Goal: Information Seeking & Learning: Learn about a topic

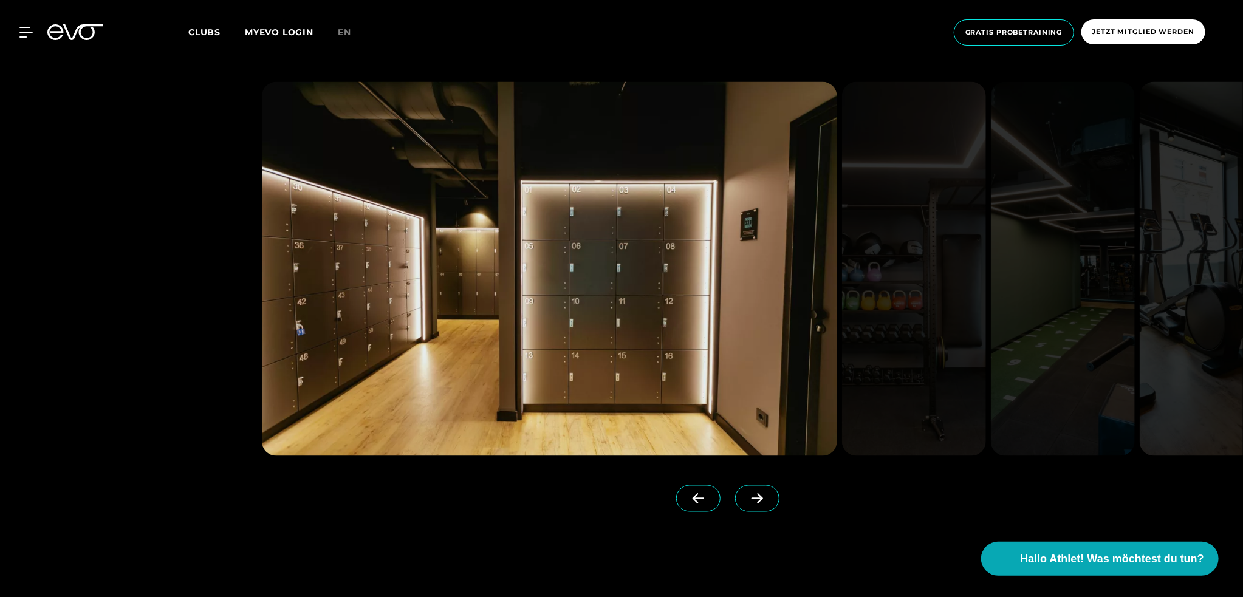
scroll to position [1275, 0]
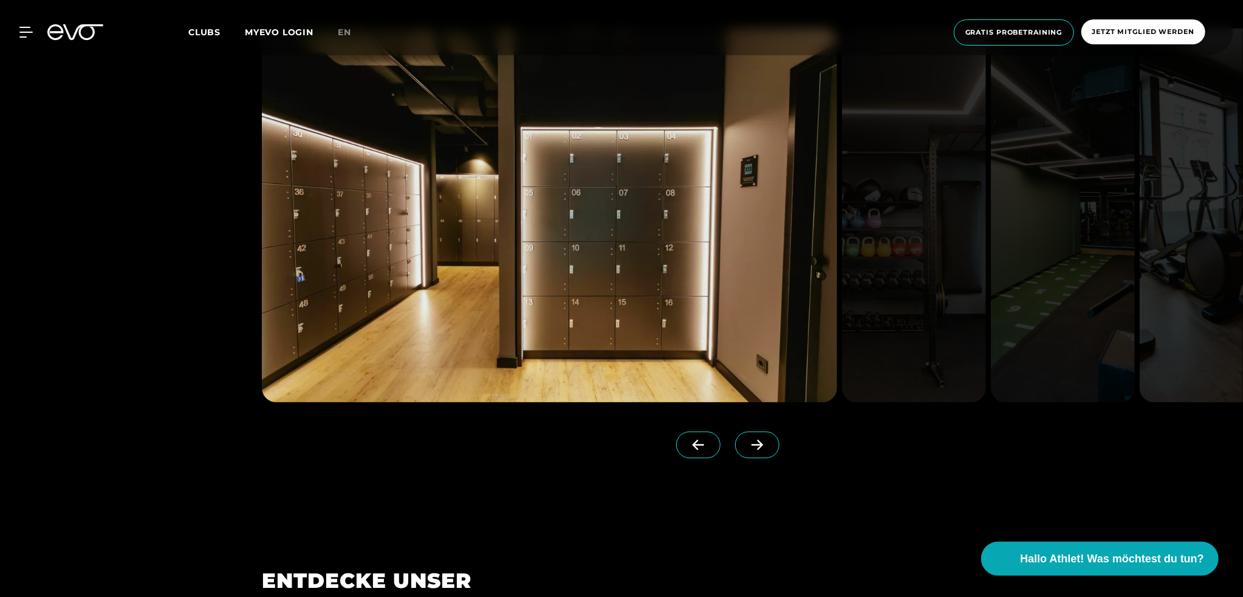
click at [736, 454] on span at bounding box center [757, 445] width 44 height 27
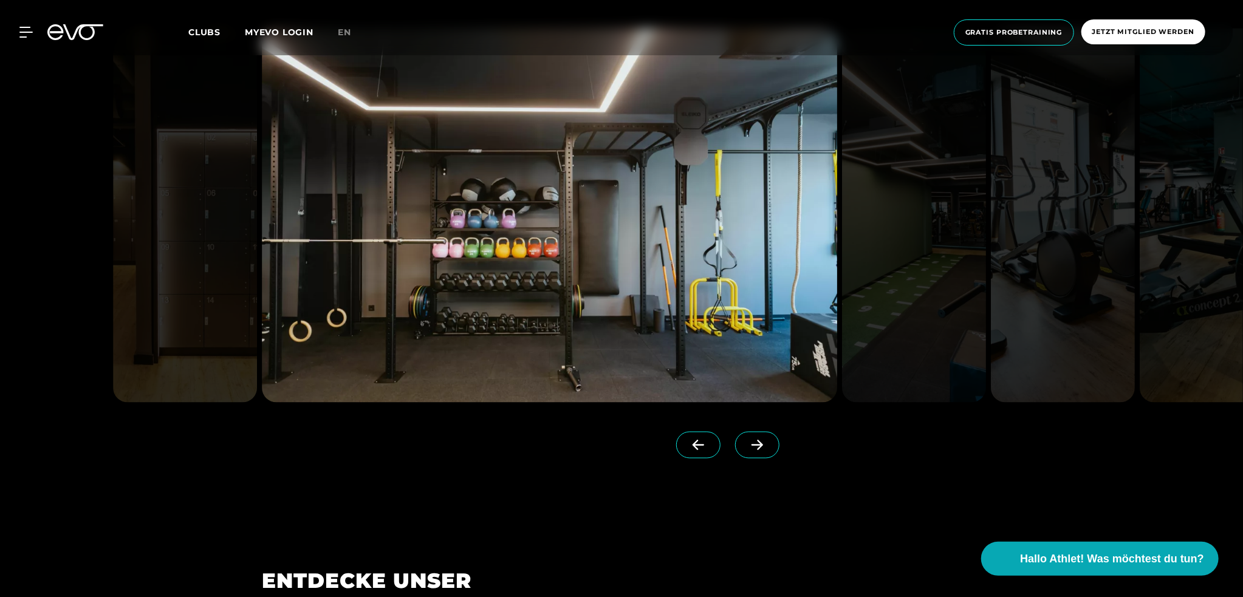
click at [748, 449] on icon at bounding box center [756, 445] width 21 height 11
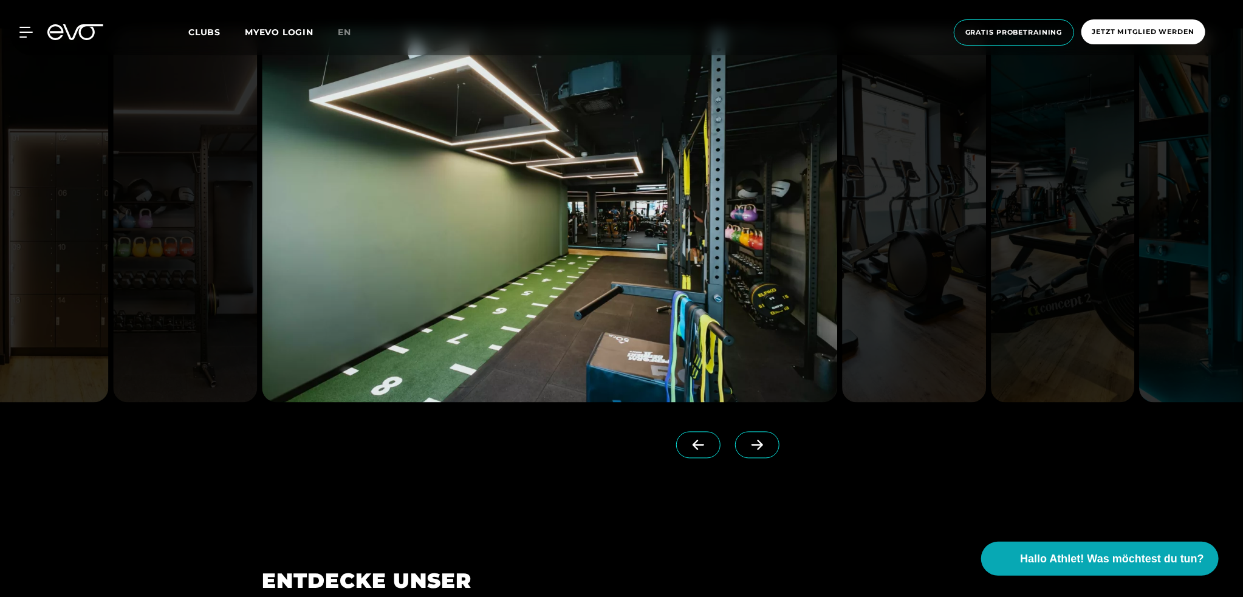
click at [748, 449] on icon at bounding box center [756, 445] width 21 height 11
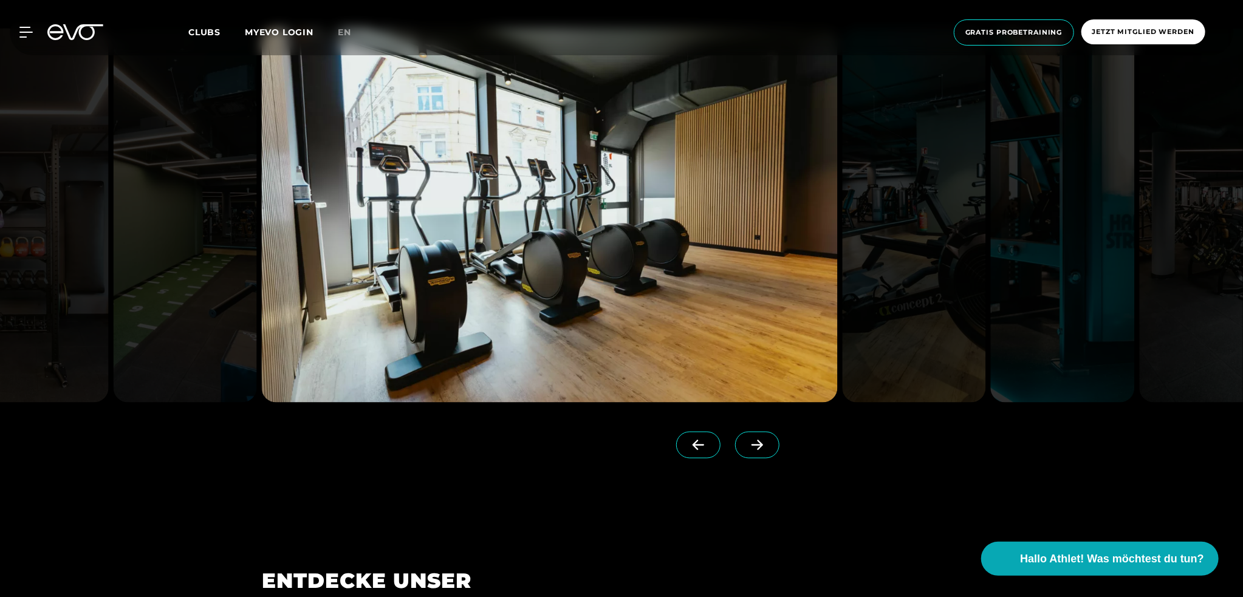
click at [748, 449] on icon at bounding box center [756, 445] width 21 height 11
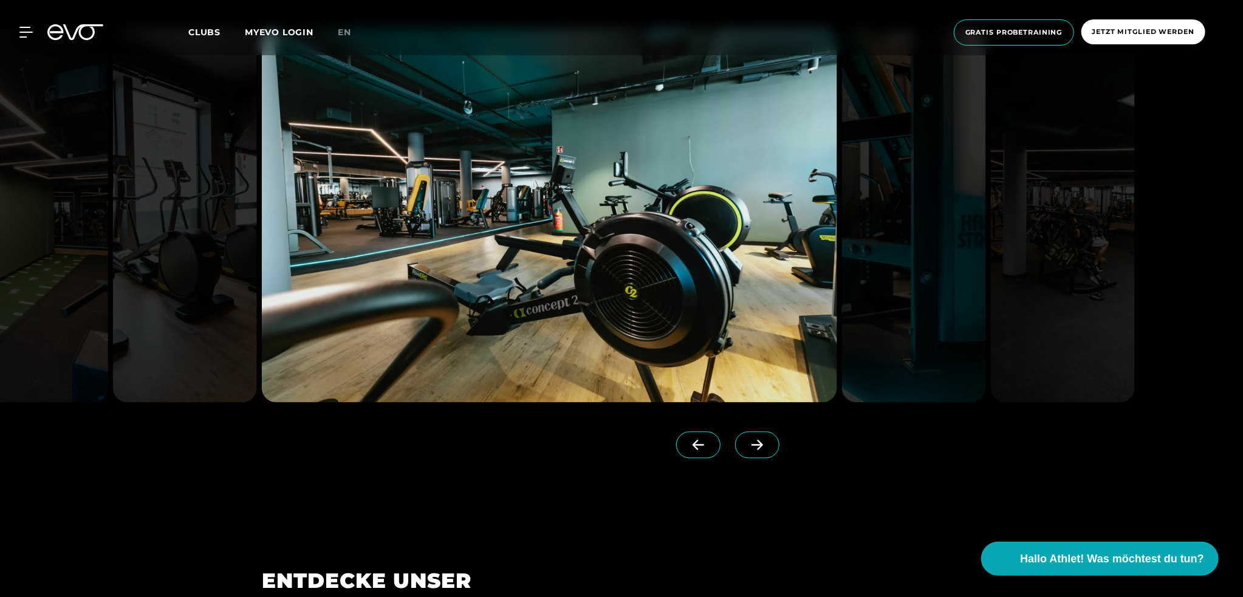
click at [748, 449] on icon at bounding box center [756, 445] width 21 height 11
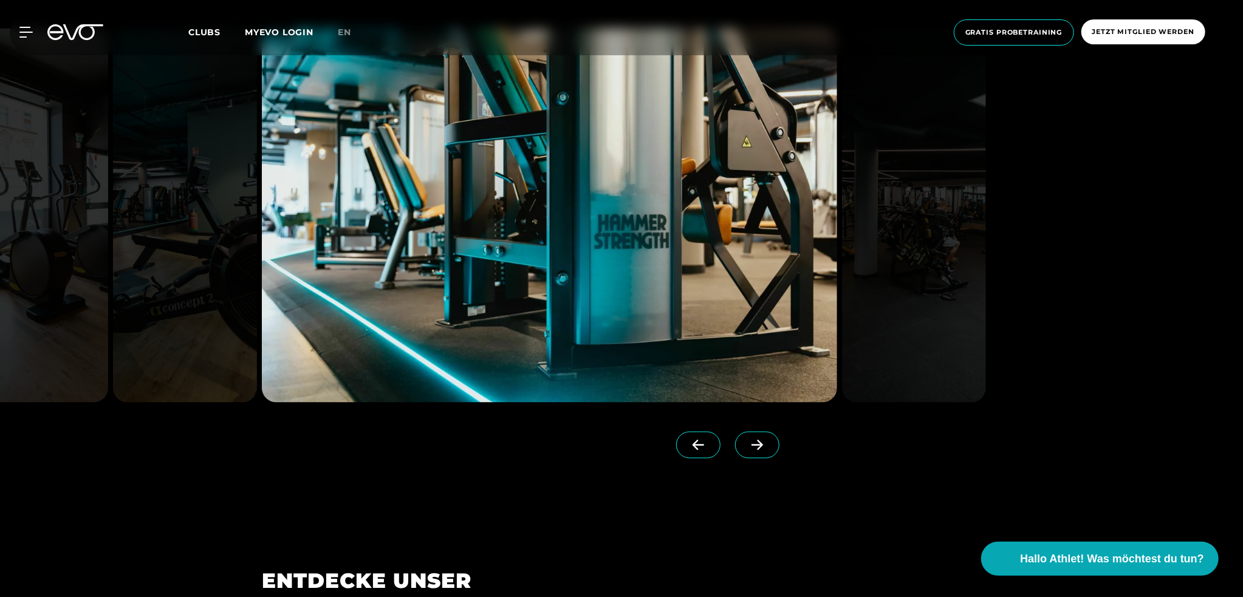
click at [748, 449] on icon at bounding box center [756, 445] width 21 height 11
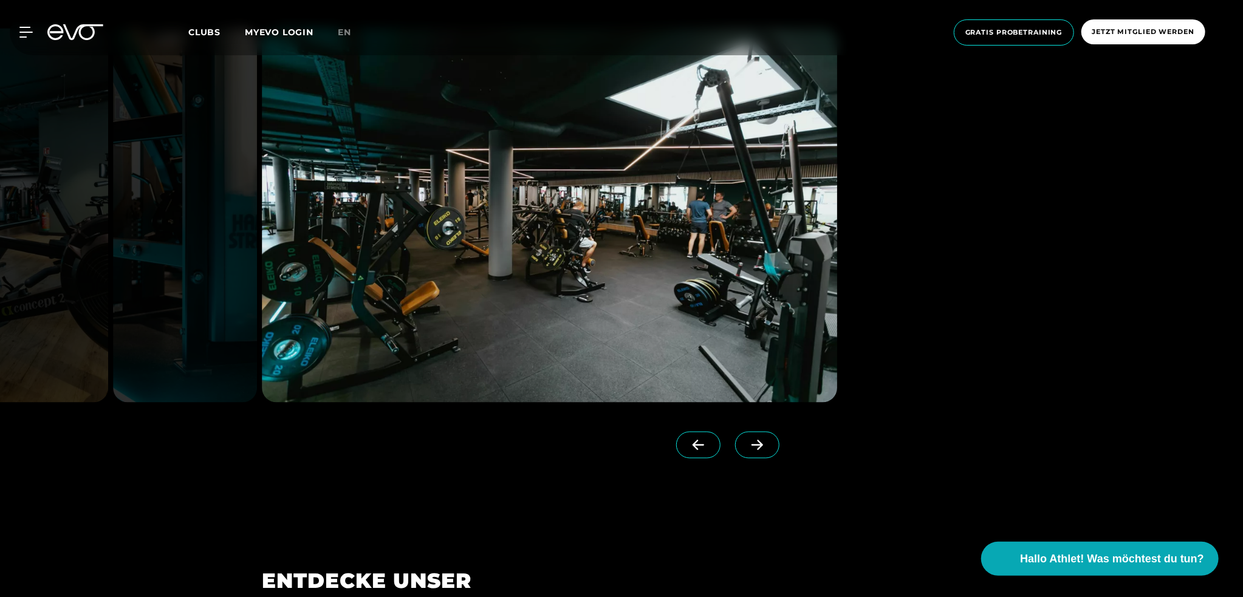
click at [748, 449] on icon at bounding box center [756, 445] width 21 height 11
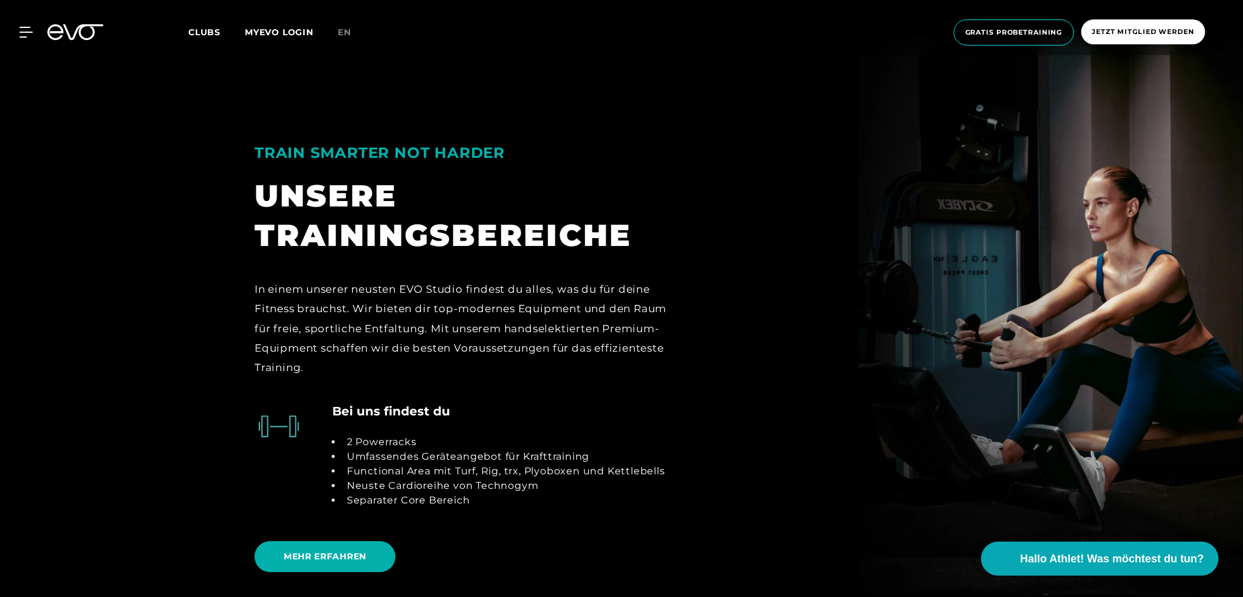
scroll to position [2551, 0]
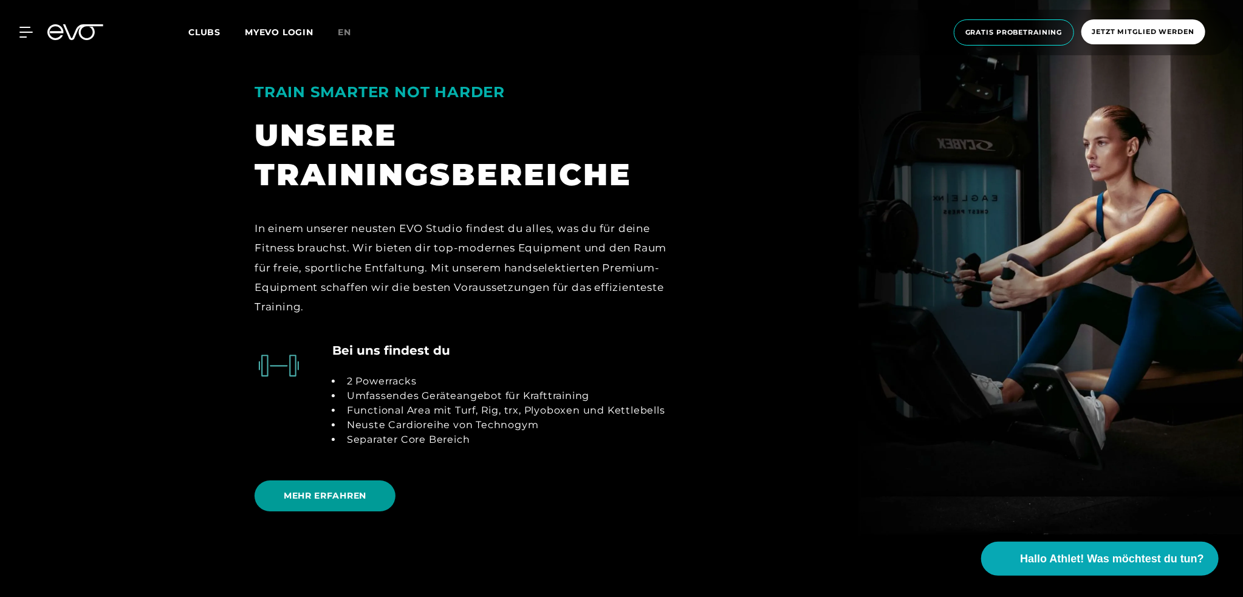
click at [335, 497] on span "MEHR ERFAHREN" at bounding box center [325, 495] width 83 height 13
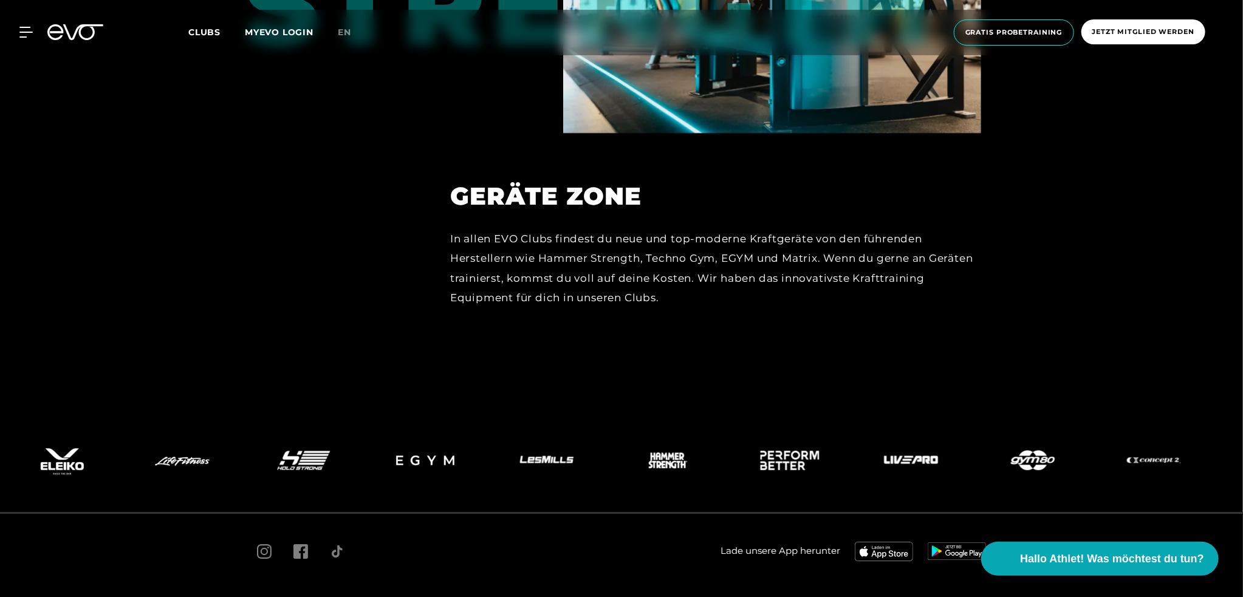
scroll to position [5656, 0]
